Goal: Check status: Check status

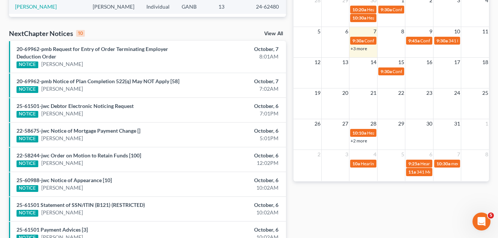
scroll to position [225, 0]
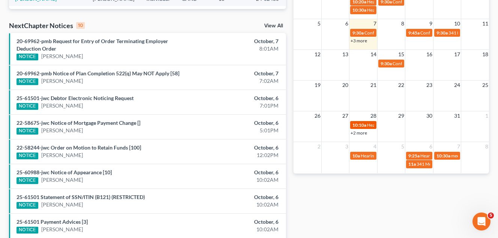
click at [365, 125] on span "10:10a" at bounding box center [359, 125] width 14 height 6
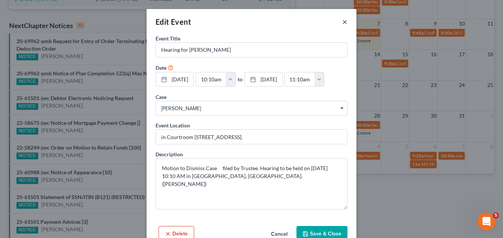
click at [342, 21] on button "×" at bounding box center [344, 21] width 5 height 9
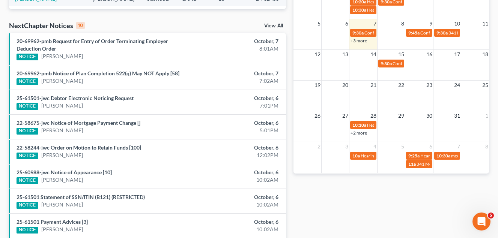
click at [365, 131] on link "+2 more" at bounding box center [358, 133] width 17 height 6
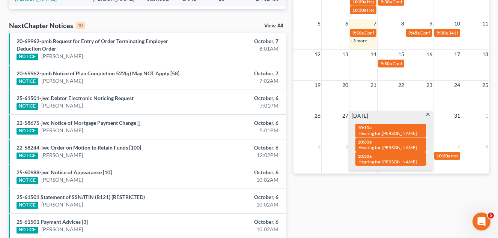
click at [426, 113] on span at bounding box center [428, 115] width 6 height 5
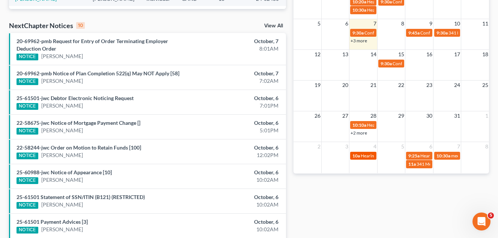
click at [362, 158] on span "Hearing for [PERSON_NAME]" at bounding box center [389, 156] width 59 height 6
click at [369, 155] on div "Edit Event × Event Title * Hearing for [PERSON_NAME] Date [DATE] close Date [DA…" at bounding box center [249, 119] width 498 height 238
click at [367, 156] on span "Hearing for [PERSON_NAME]" at bounding box center [389, 156] width 59 height 6
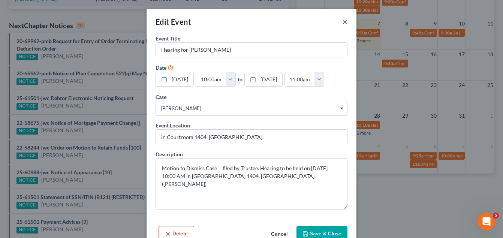
click at [342, 22] on button "×" at bounding box center [344, 21] width 5 height 9
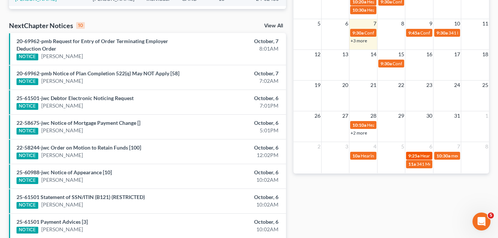
click at [422, 156] on span "Hearing for [PERSON_NAME]" at bounding box center [449, 156] width 59 height 6
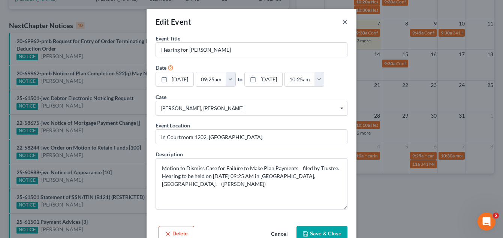
click at [344, 22] on button "×" at bounding box center [344, 21] width 5 height 9
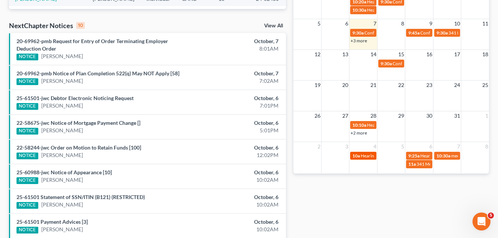
click at [359, 156] on span "10a" at bounding box center [356, 156] width 8 height 6
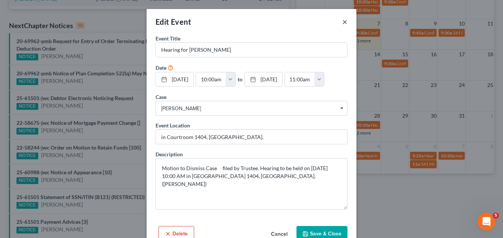
click at [342, 22] on button "×" at bounding box center [344, 21] width 5 height 9
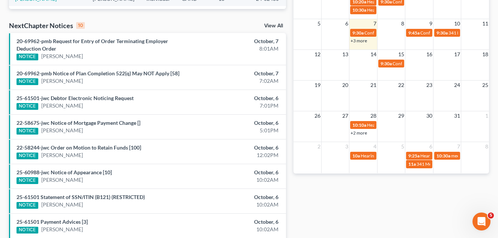
scroll to position [113, 0]
